Goal: Task Accomplishment & Management: Manage account settings

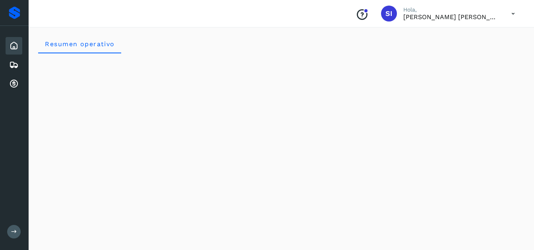
click at [469, 20] on p "[PERSON_NAME] [PERSON_NAME] [PERSON_NAME]" at bounding box center [451, 17] width 95 height 8
click at [516, 13] on icon at bounding box center [513, 14] width 16 height 16
click at [442, 17] on div at bounding box center [267, 125] width 534 height 250
click at [16, 66] on icon at bounding box center [14, 65] width 10 height 10
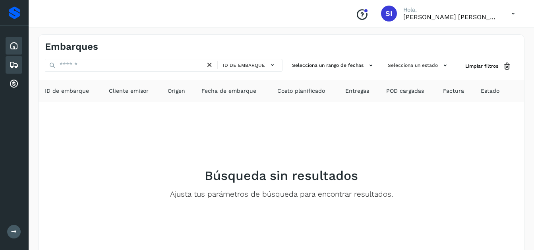
click at [15, 50] on icon at bounding box center [14, 46] width 10 height 10
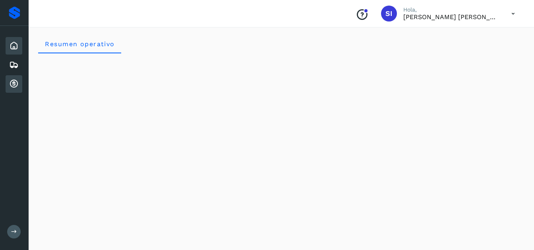
click at [17, 83] on icon at bounding box center [14, 84] width 10 height 10
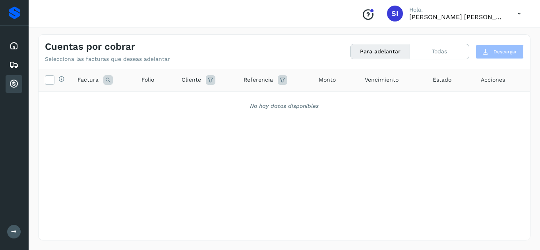
click at [522, 15] on icon at bounding box center [519, 14] width 16 height 16
click at [454, 16] on div at bounding box center [270, 125] width 540 height 250
click at [454, 16] on p "[PERSON_NAME] [PERSON_NAME] [PERSON_NAME]" at bounding box center [457, 17] width 95 height 8
click at [397, 14] on span "SI" at bounding box center [395, 14] width 7 height 0
click at [399, 14] on span "SI" at bounding box center [395, 14] width 7 height 0
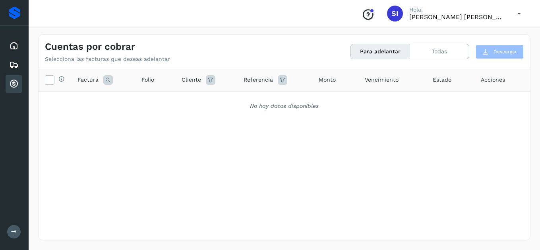
click at [432, 18] on p "[PERSON_NAME] [PERSON_NAME] [PERSON_NAME]" at bounding box center [457, 17] width 95 height 8
click at [399, 14] on span "SI" at bounding box center [395, 14] width 7 height 0
click at [439, 51] on button "Todas" at bounding box center [439, 51] width 59 height 15
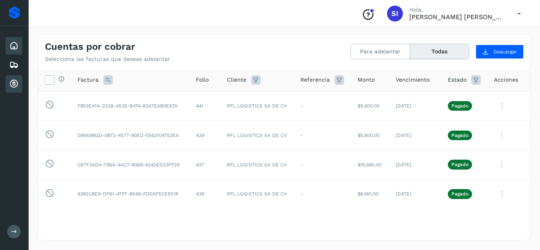
click at [12, 46] on icon at bounding box center [14, 46] width 10 height 10
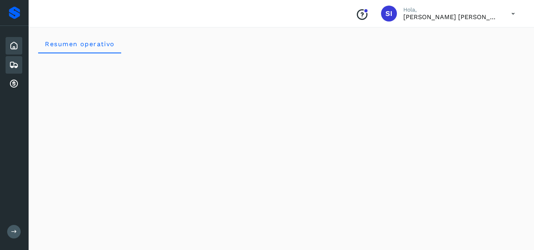
click at [12, 68] on icon at bounding box center [14, 65] width 10 height 10
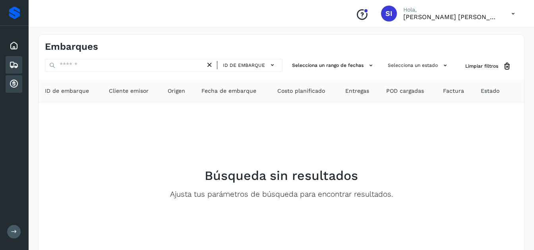
click at [14, 81] on icon at bounding box center [14, 84] width 10 height 10
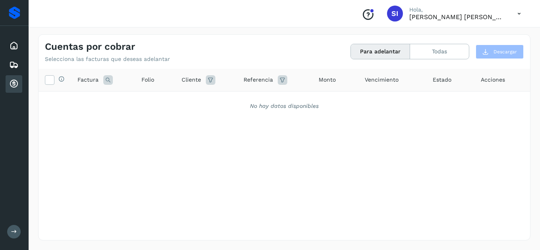
click at [393, 52] on button "Para adelantar" at bounding box center [380, 51] width 59 height 15
click at [427, 53] on button "Todas" at bounding box center [439, 51] width 59 height 15
